Goal: Communication & Community: Ask a question

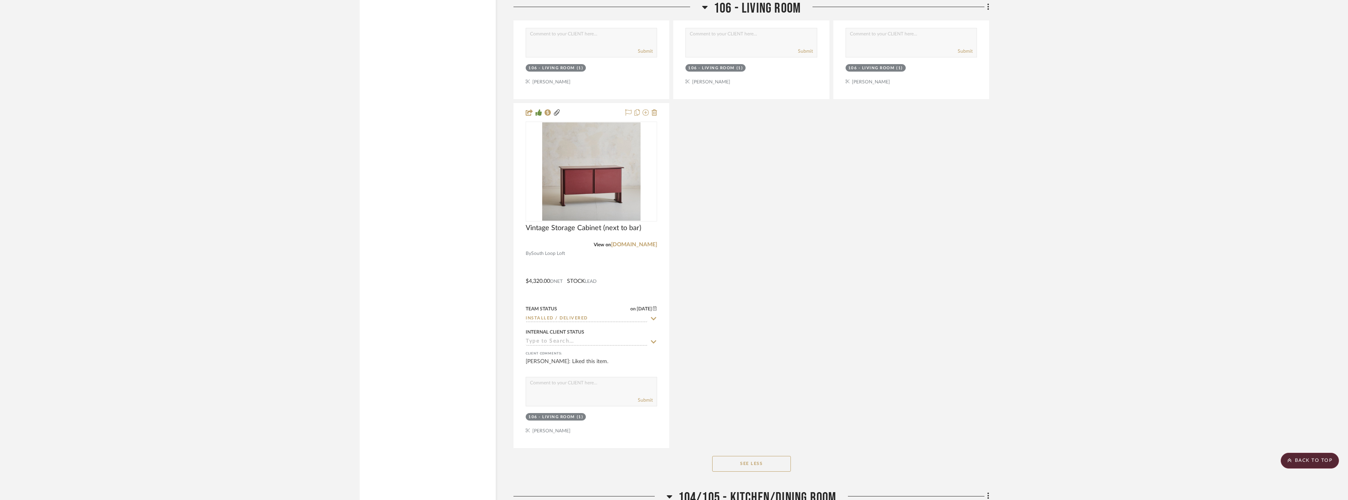
scroll to position [8342, 0]
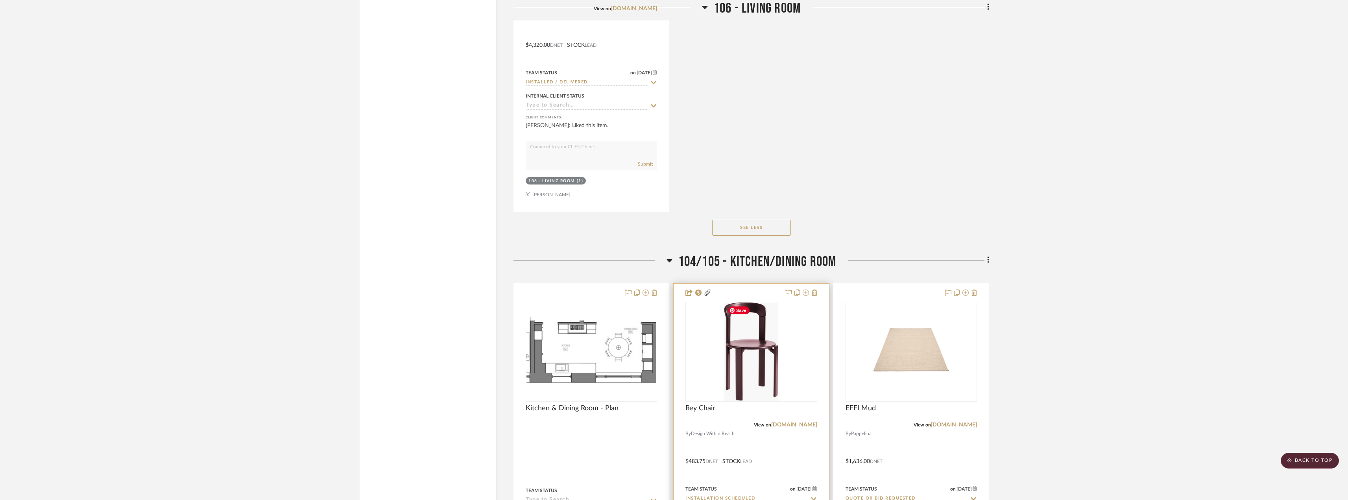
click at [751, 345] on img "0" at bounding box center [751, 352] width 54 height 98
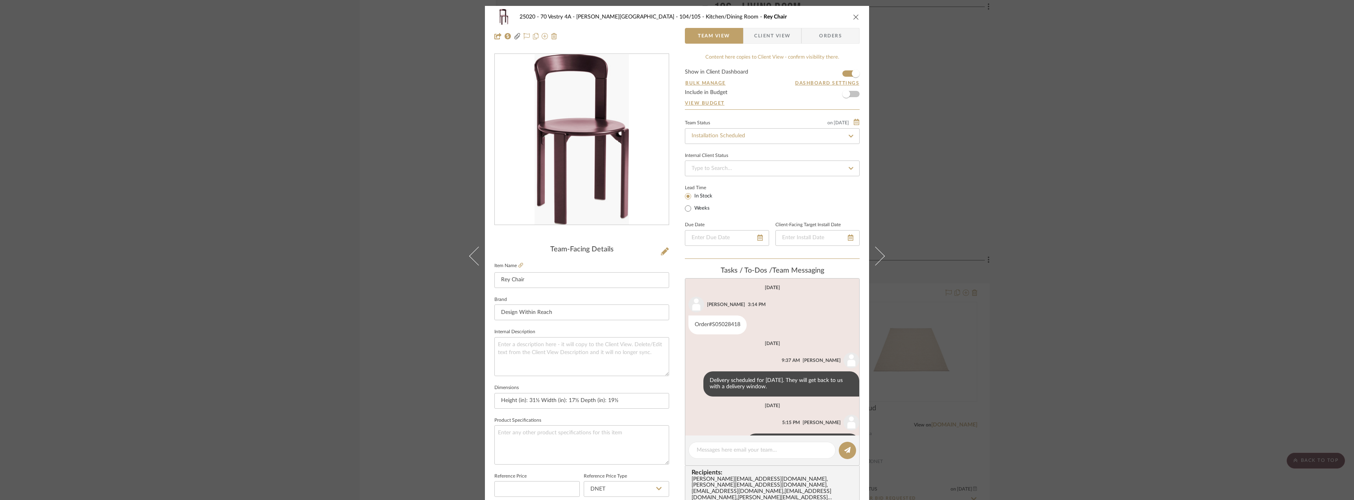
scroll to position [26, 0]
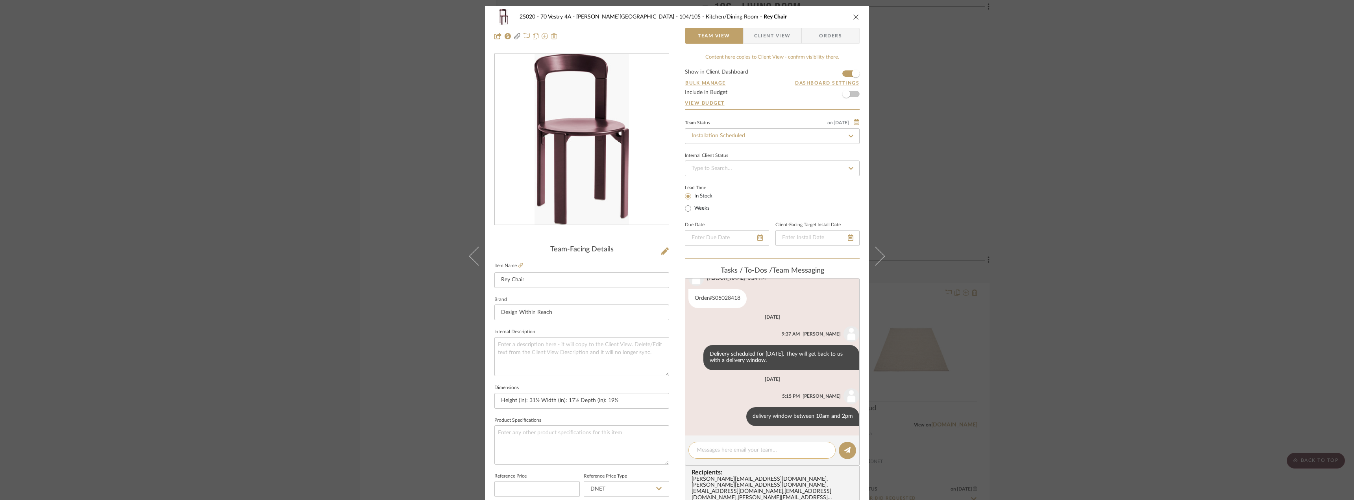
click at [723, 448] on textarea at bounding box center [761, 450] width 131 height 8
type textarea "Hi Anela, can you confirm we are all set with COI's for this delivery from UKay?"
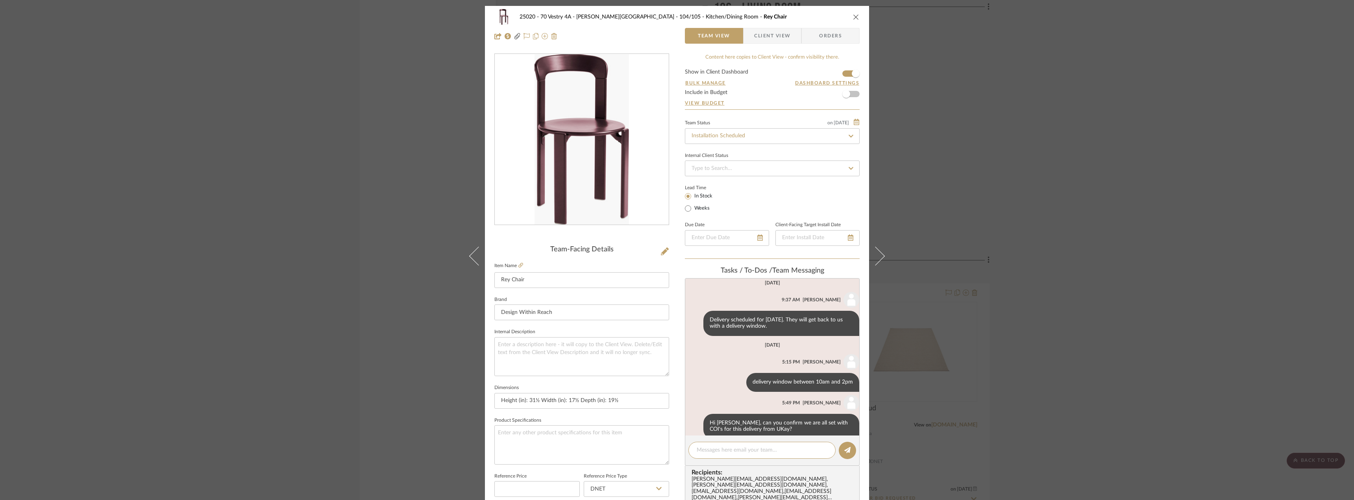
scroll to position [74, 0]
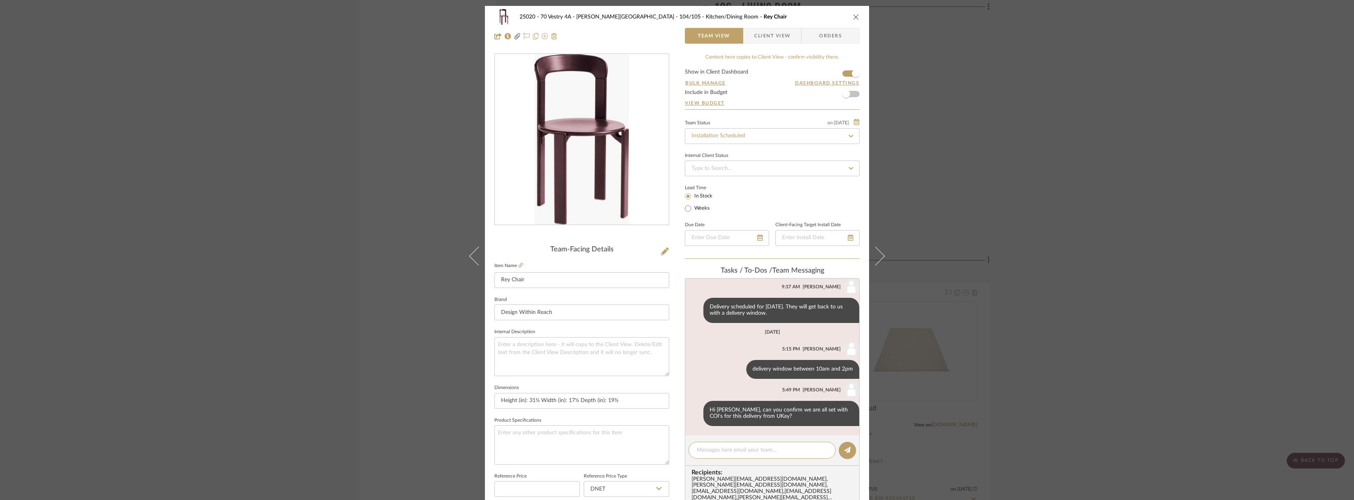
click at [1041, 287] on div "25020 - 70 Vestry 4A - Grant-Stanleigh 104/105 - Kitchen/Dining Room Rey Chair …" at bounding box center [677, 250] width 1354 height 500
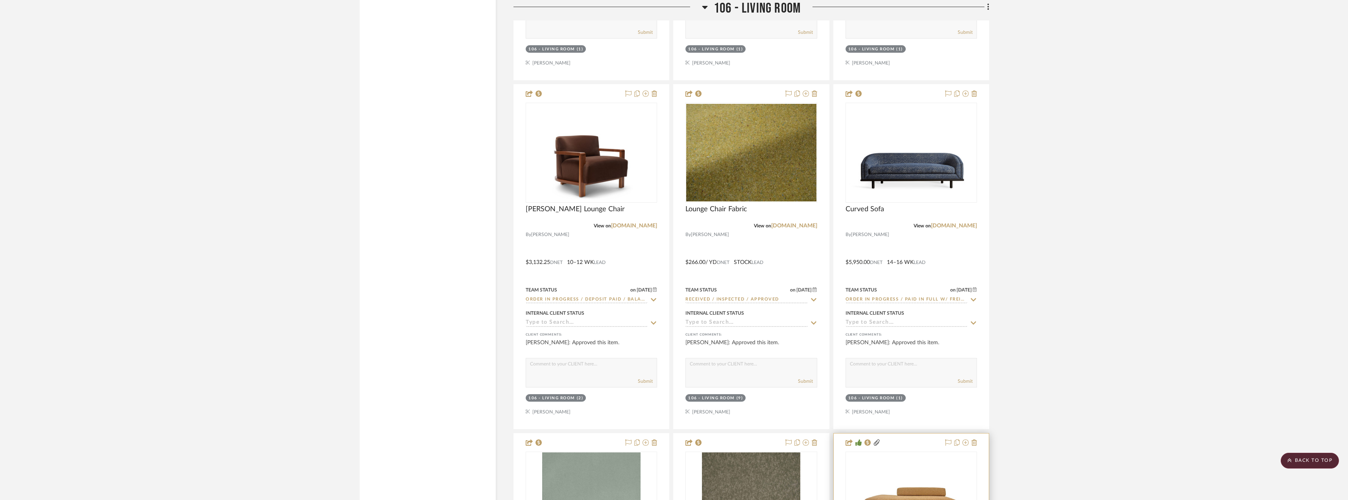
scroll to position [6925, 0]
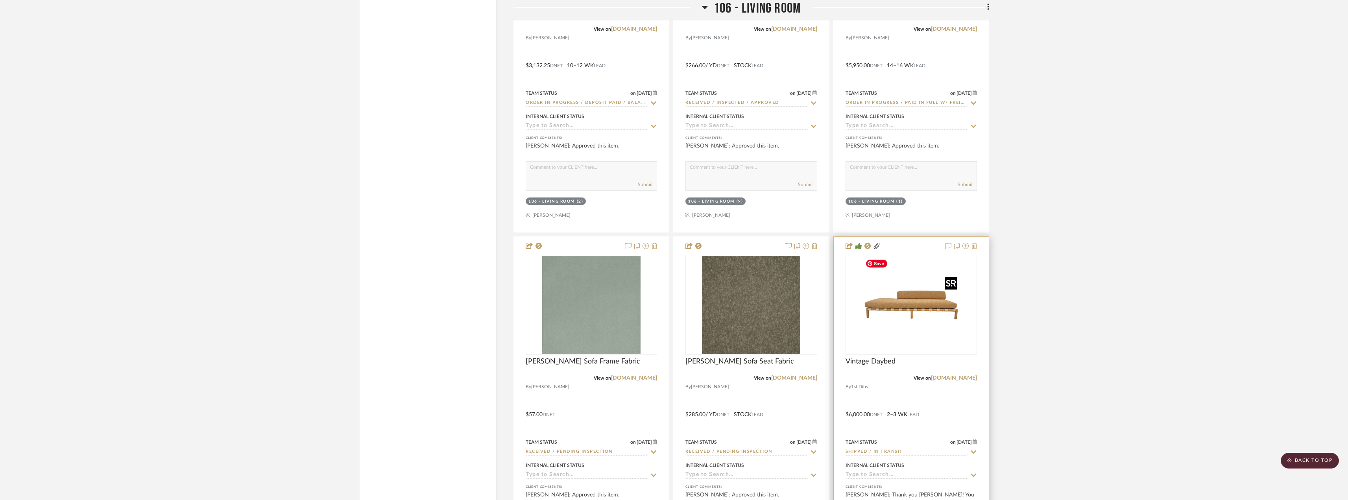
click at [920, 333] on img "0" at bounding box center [911, 305] width 98 height 98
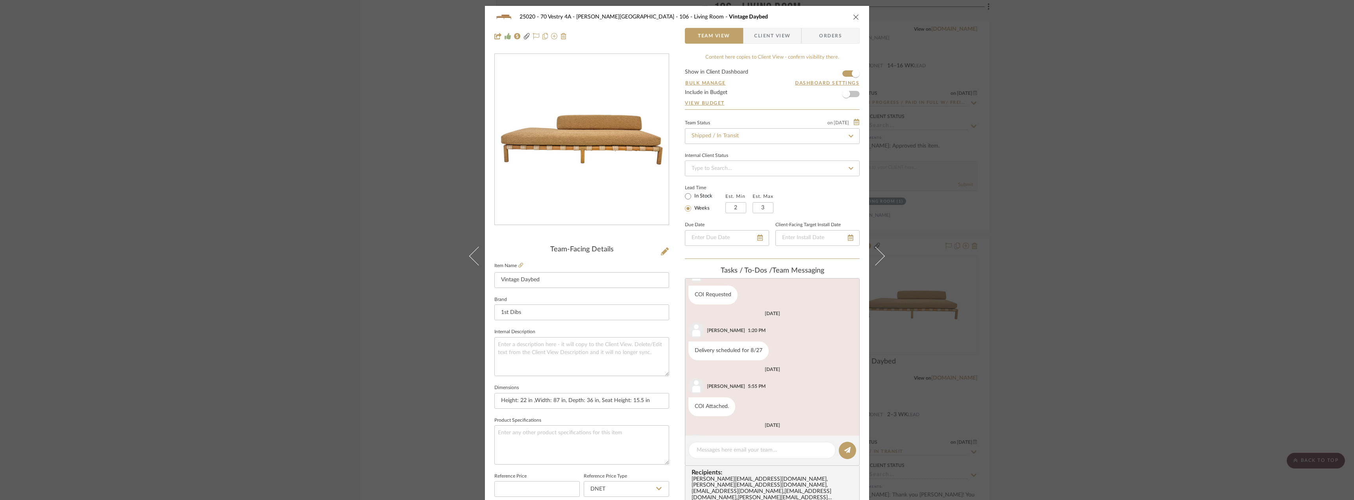
scroll to position [1201, 0]
click at [771, 445] on div at bounding box center [761, 450] width 147 height 17
click at [763, 453] on textarea at bounding box center [761, 450] width 131 height 8
type textarea "Hi Anela, can you confirm this delivery is still set for September 10th? Are we…"
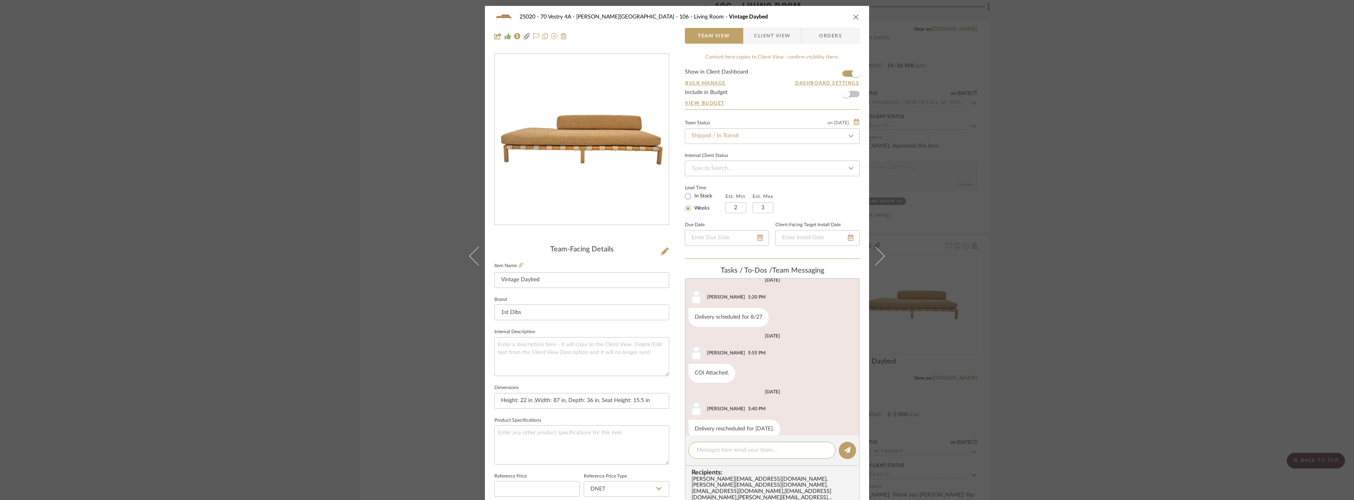
click at [1116, 221] on div "25020 - 70 Vestry 4A - Grant-Stanleigh 106 - Living Room Vintage Daybed Team Vi…" at bounding box center [677, 250] width 1354 height 500
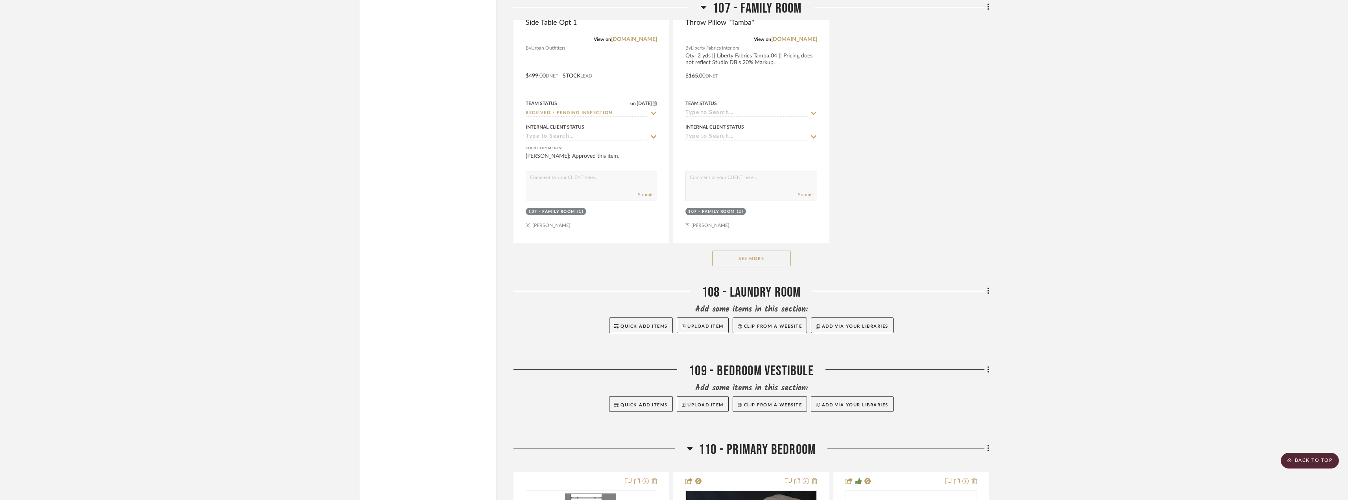
scroll to position [10545, 0]
click at [757, 255] on button "See More" at bounding box center [751, 256] width 79 height 16
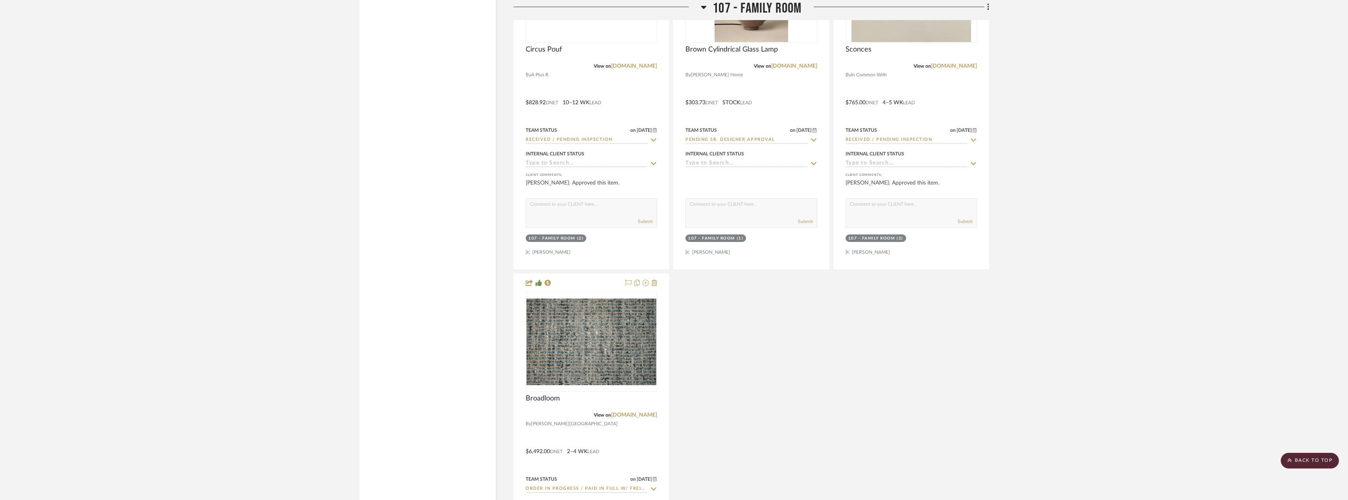
scroll to position [11450, 0]
